Goal: Find contact information: Find contact information

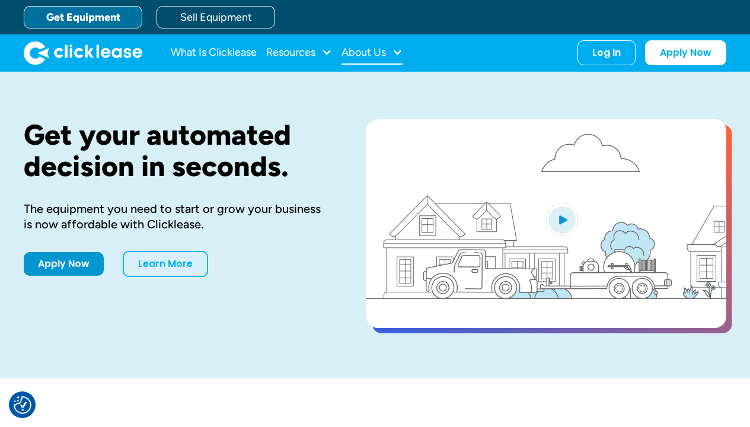
click at [375, 52] on div "About Us" at bounding box center [364, 52] width 44 height 0
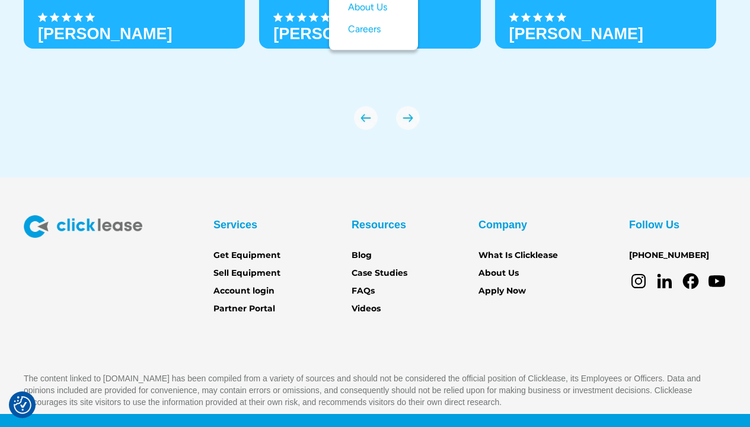
scroll to position [4157, 0]
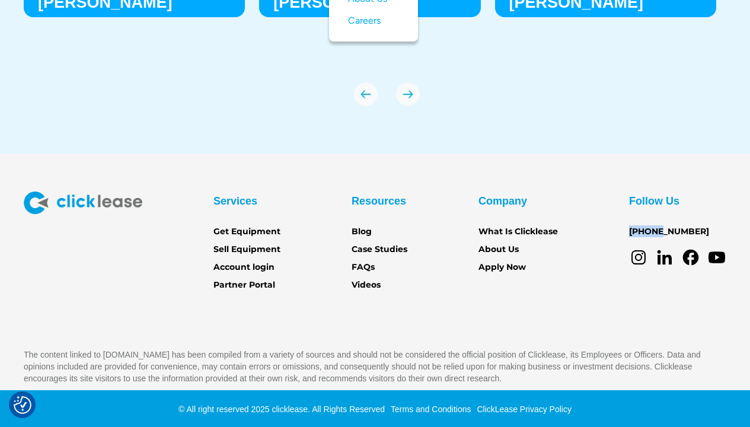
drag, startPoint x: 616, startPoint y: 230, endPoint x: 690, endPoint y: 231, distance: 74.1
click at [679, 231] on div "Services Get Equipment Sell Equipment Account login Partner Portal Resources Bl…" at bounding box center [375, 242] width 703 height 101
click at [714, 231] on div "Follow Us 888-509-5592" at bounding box center [677, 230] width 97 height 76
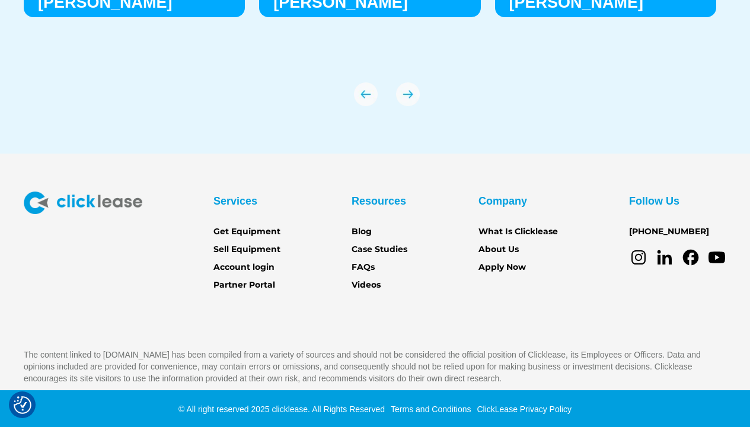
click at [715, 231] on div "Follow Us 888-509-5592" at bounding box center [677, 230] width 97 height 76
drag, startPoint x: 715, startPoint y: 231, endPoint x: 686, endPoint y: 230, distance: 29.7
click at [686, 230] on div "Follow Us 888-509-5592" at bounding box center [677, 230] width 97 height 76
click at [591, 295] on div "Services Get Equipment Sell Equipment Account login Partner Portal Resources Bl…" at bounding box center [375, 288] width 703 height 193
drag, startPoint x: 624, startPoint y: 227, endPoint x: 690, endPoint y: 231, distance: 66.6
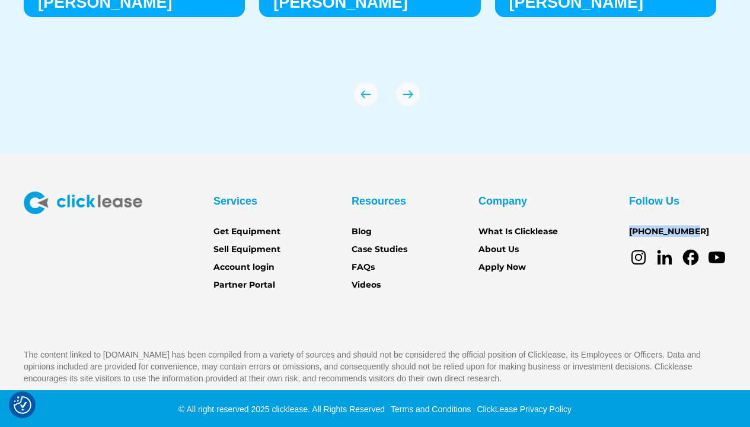
click at [690, 231] on div "Services Get Equipment Sell Equipment Account login Partner Portal Resources Bl…" at bounding box center [375, 242] width 703 height 101
copy link "[PHONE_NUMBER]"
click at [695, 228] on div "Follow Us 888-509-5592" at bounding box center [677, 230] width 97 height 76
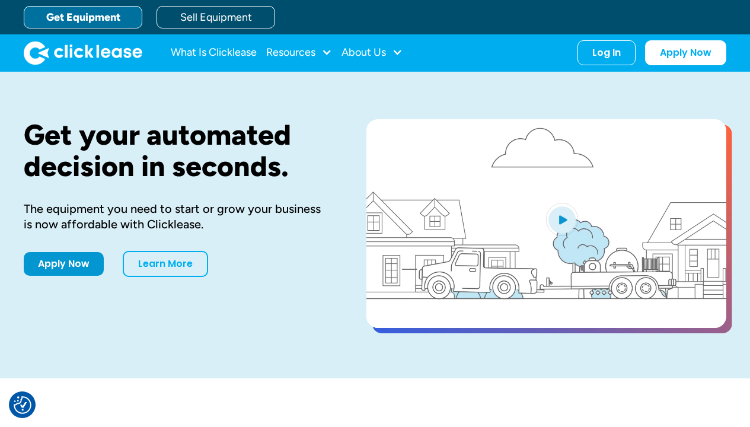
click at [592, 5] on div "Get Equipment Sell Equipment" at bounding box center [387, 17] width 727 height 34
